Goal: Find specific page/section: Find specific page/section

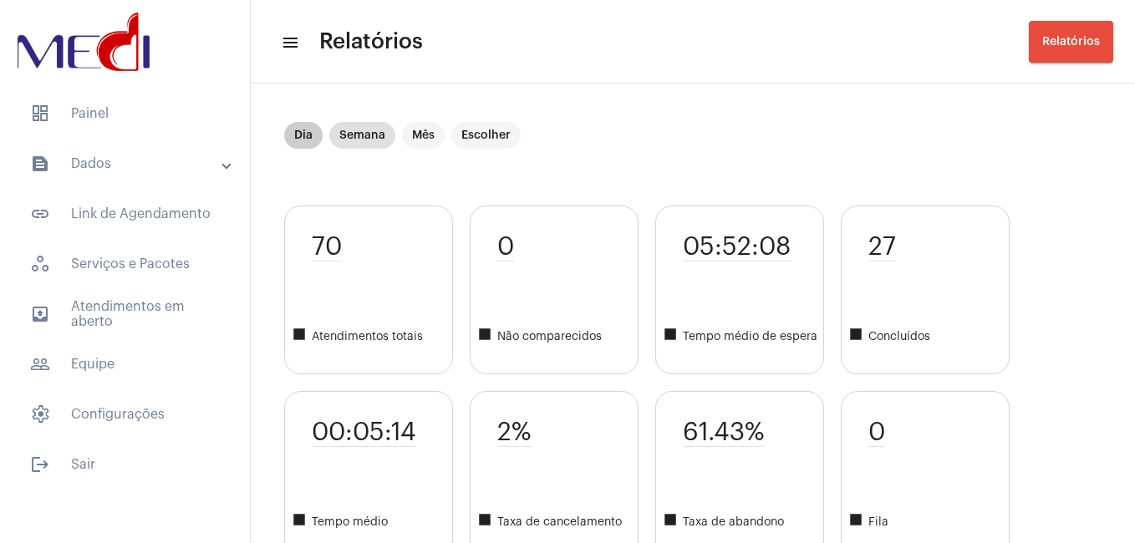
click at [312, 149] on div "Dia Semana Mês Escolher" at bounding box center [402, 135] width 243 height 33
click at [306, 142] on mat-chip "Dia" at bounding box center [303, 135] width 38 height 27
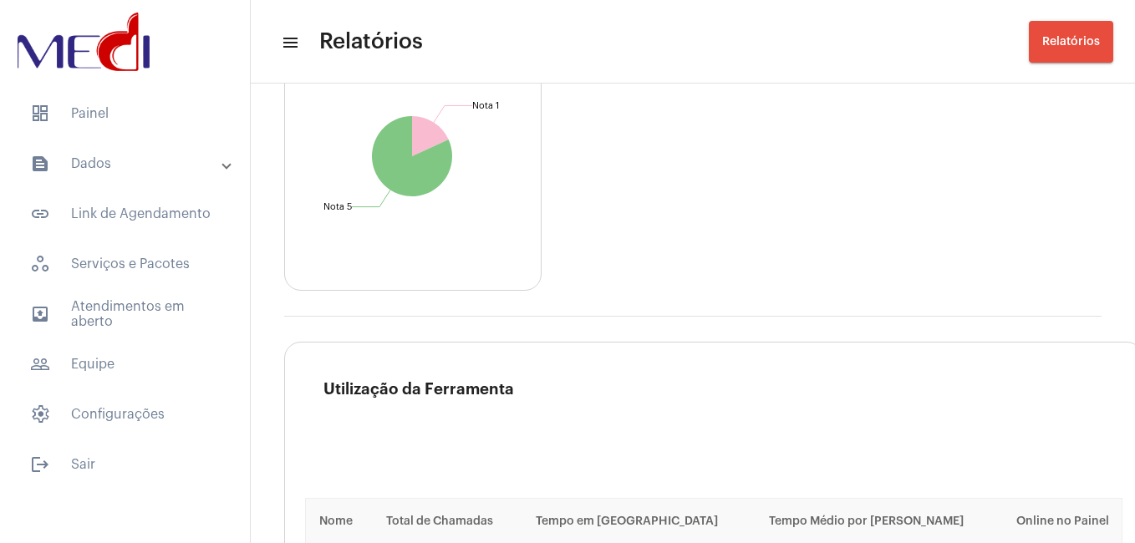
scroll to position [2411, 0]
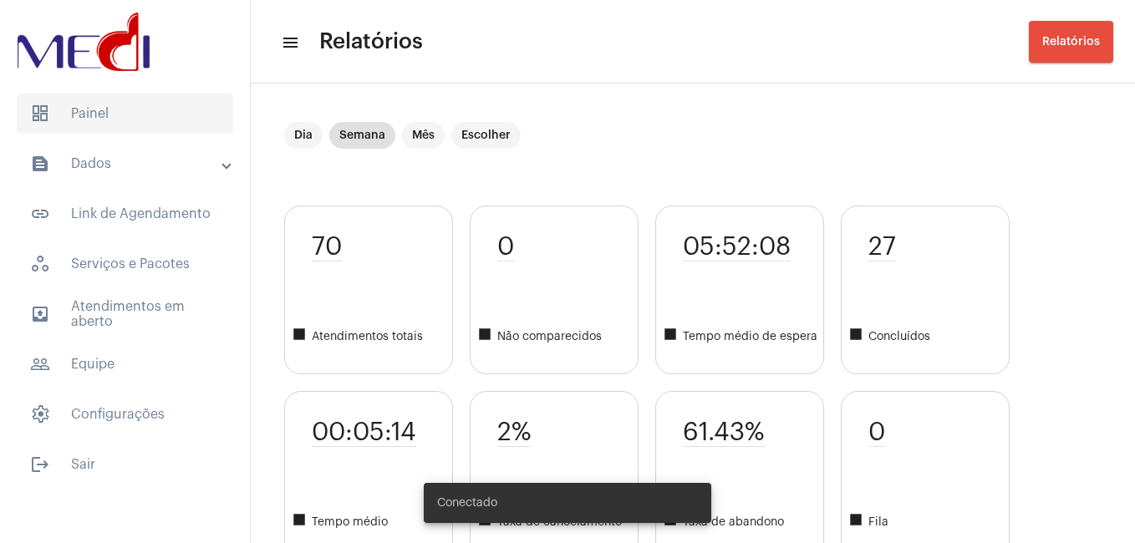
click at [135, 130] on span "dashboard Painel" at bounding box center [125, 114] width 216 height 40
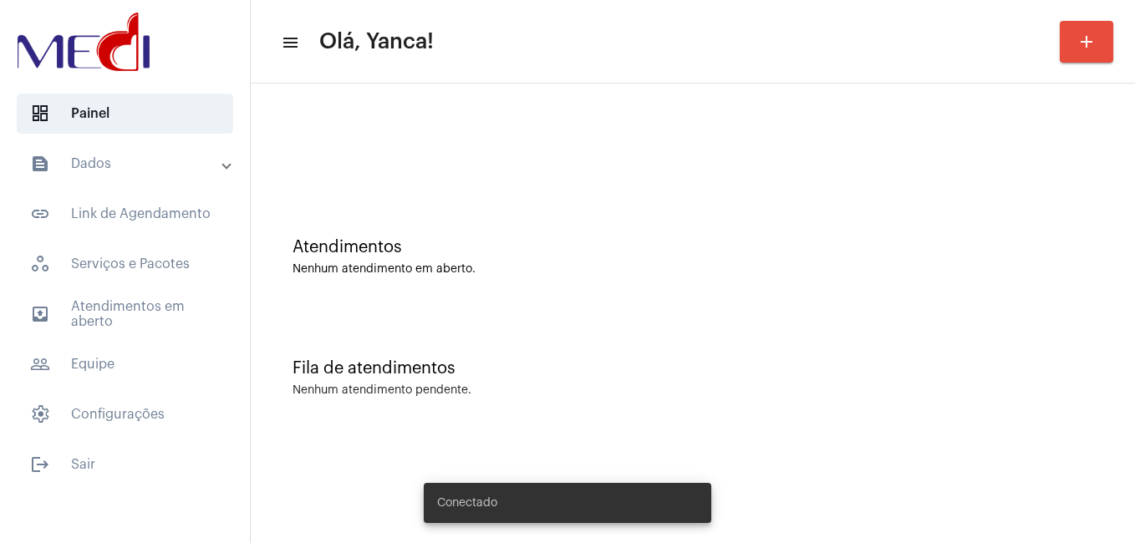
click at [160, 176] on mat-expansion-panel-header "text_snippet_outlined Dados" at bounding box center [130, 164] width 240 height 40
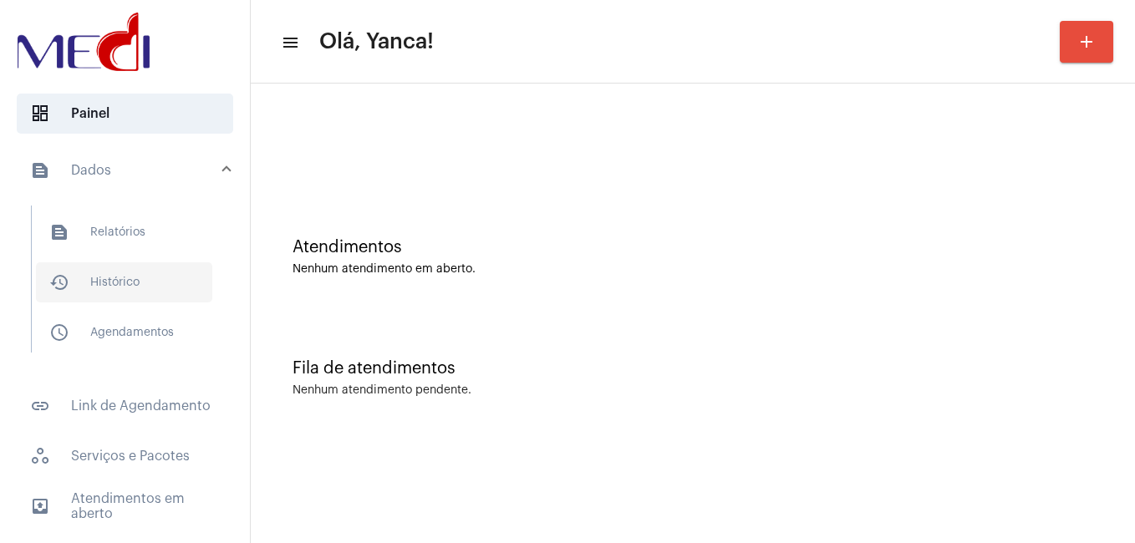
click at [135, 290] on span "history_outlined Histórico" at bounding box center [124, 282] width 176 height 40
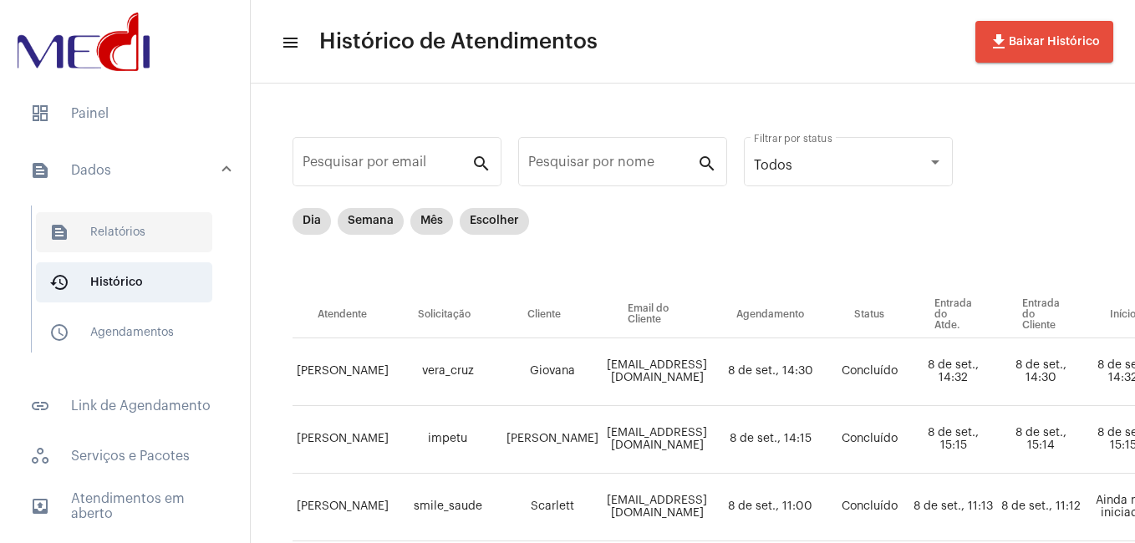
click at [139, 236] on span "text_snippet_outlined Relatórios" at bounding box center [124, 232] width 176 height 40
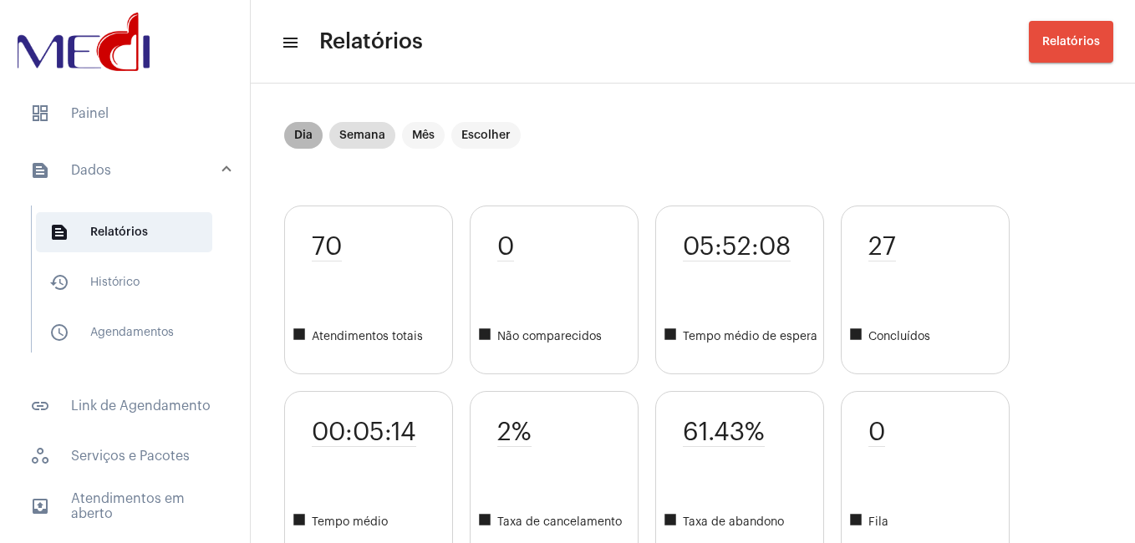
click at [297, 140] on mat-chip "Dia" at bounding box center [303, 135] width 38 height 27
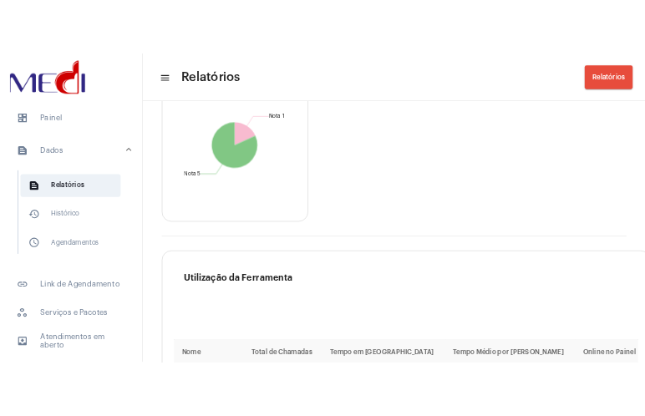
scroll to position [2030, 0]
